Goal: Check status: Check status

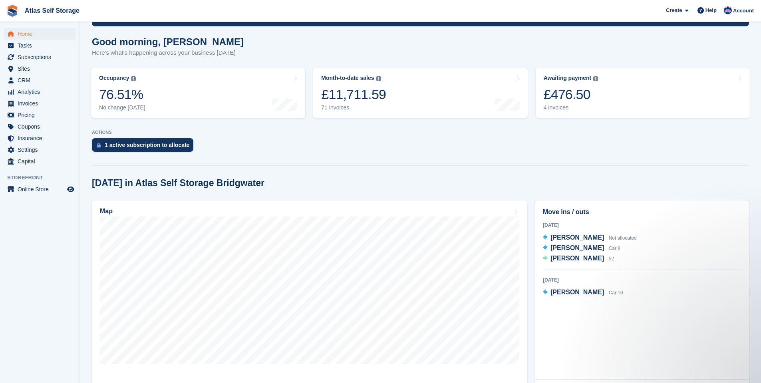
scroll to position [40, 0]
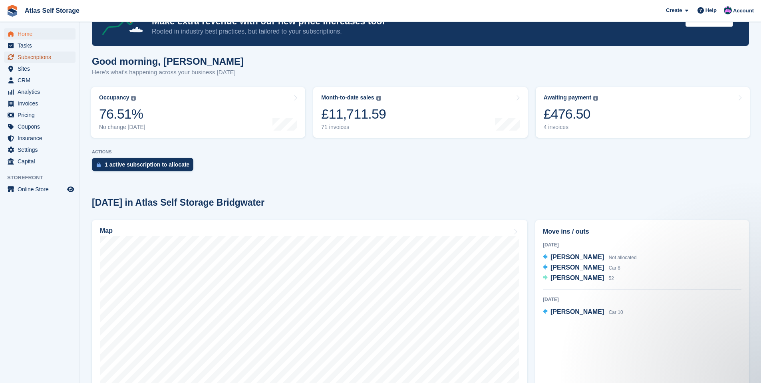
click at [34, 56] on span "Subscriptions" at bounding box center [42, 57] width 48 height 11
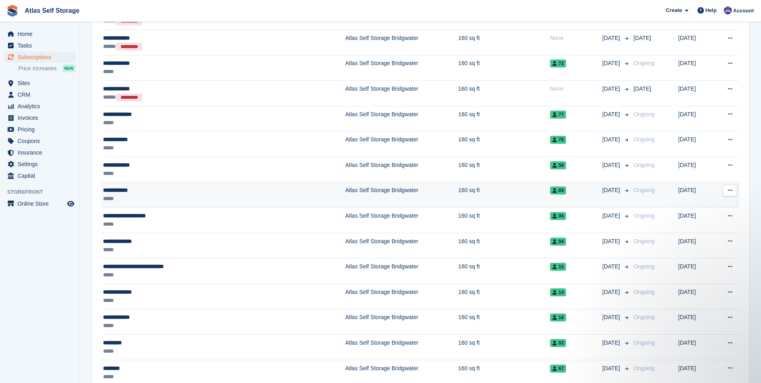
scroll to position [879, 0]
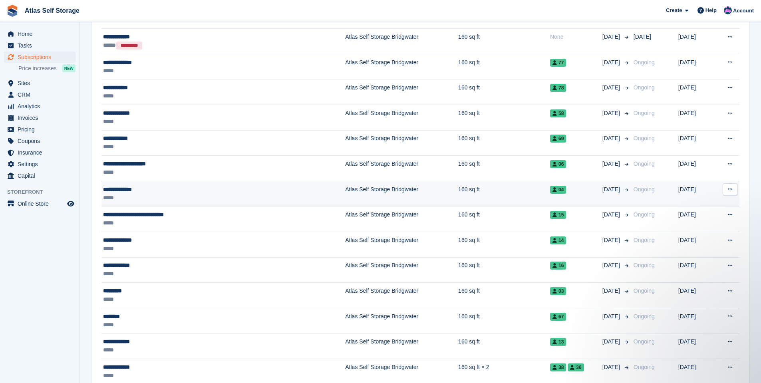
click at [129, 190] on div "**********" at bounding box center [181, 189] width 156 height 8
